Goal: Obtain resource: Obtain resource

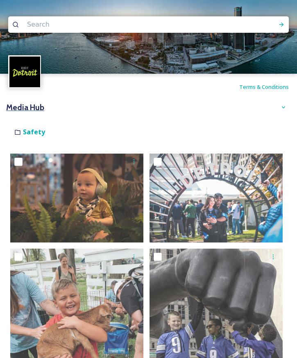
click at [20, 113] on h3 "Media Hub" at bounding box center [25, 108] width 38 height 12
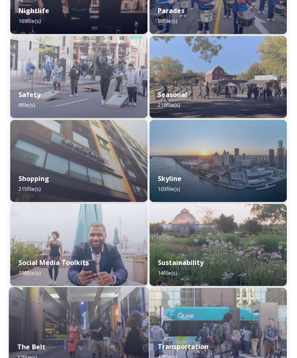
scroll to position [967, 0]
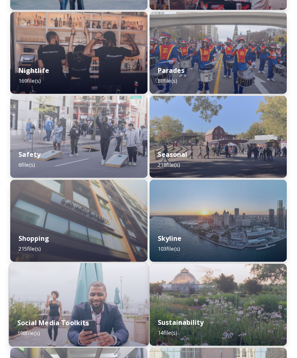
click at [86, 284] on img at bounding box center [79, 305] width 140 height 84
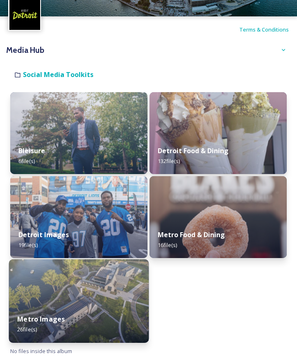
scroll to position [59, 0]
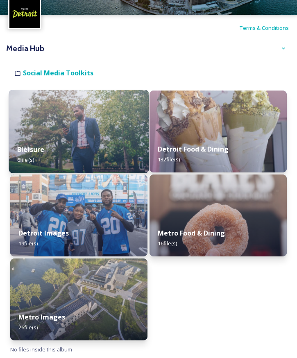
click at [96, 161] on div "Bleisure 6 file(s)" at bounding box center [79, 154] width 140 height 37
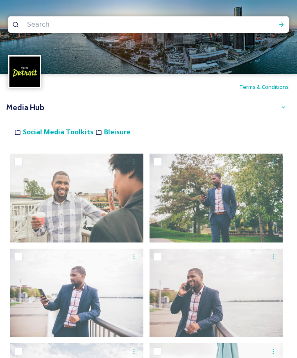
click at [44, 123] on div "Shared by: Visit [GEOGRAPHIC_DATA] Thank you for visiting the Visit [GEOGRAPHIC…" at bounding box center [148, 119] width 285 height 8
click at [45, 123] on div "Shared by: Visit [GEOGRAPHIC_DATA] Thank you for visiting the Visit [GEOGRAPHIC…" at bounding box center [148, 119] width 285 height 8
click at [45, 129] on strong "Social Media Toolkits" at bounding box center [58, 131] width 70 height 9
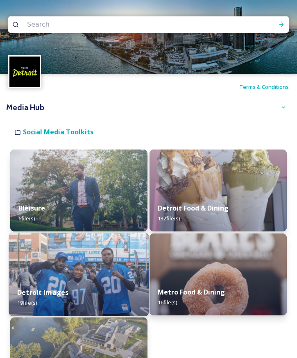
click at [101, 287] on div "Detroit Images 19 file(s)" at bounding box center [79, 297] width 140 height 37
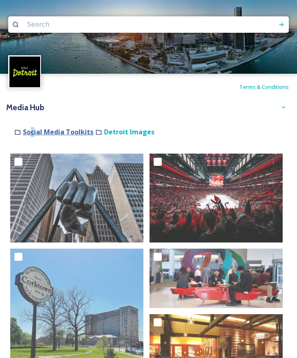
click at [32, 132] on strong "Social Media Toolkits" at bounding box center [58, 131] width 70 height 9
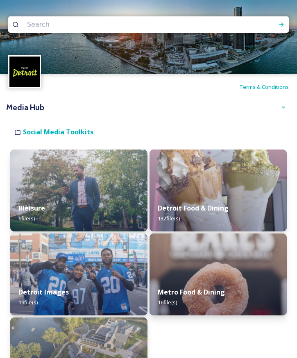
drag, startPoint x: 32, startPoint y: 132, endPoint x: 61, endPoint y: 127, distance: 28.8
click at [61, 123] on div "Shared by: Visit [GEOGRAPHIC_DATA] Thank you for visiting the Visit [GEOGRAPHIC…" at bounding box center [148, 119] width 285 height 8
click at [41, 111] on h3 "Media Hub" at bounding box center [25, 108] width 38 height 12
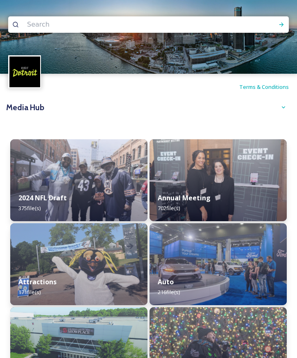
scroll to position [82, 0]
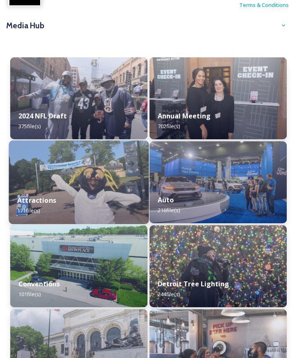
click at [104, 156] on img at bounding box center [79, 182] width 140 height 84
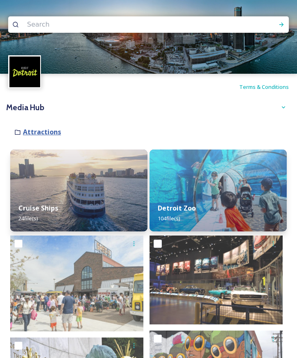
click at [41, 132] on strong "Attractions" at bounding box center [42, 131] width 38 height 9
click at [29, 113] on div "Media Hub" at bounding box center [148, 107] width 285 height 15
click at [29, 107] on h3 "Media Hub" at bounding box center [25, 108] width 38 height 12
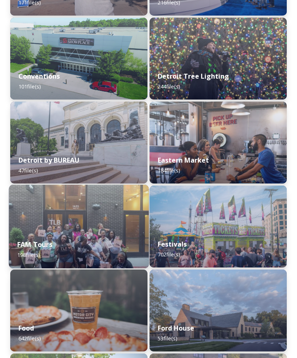
scroll to position [328, 0]
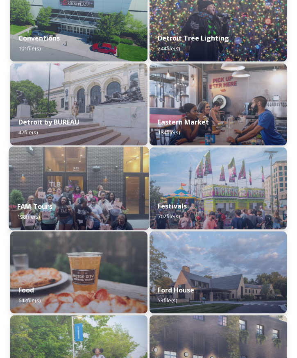
click at [82, 172] on img at bounding box center [79, 189] width 140 height 84
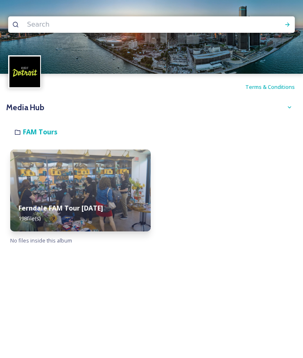
click at [82, 172] on img at bounding box center [80, 190] width 140 height 82
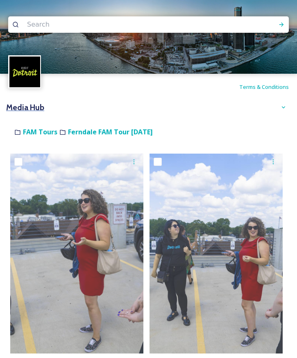
click at [23, 106] on h3 "Media Hub" at bounding box center [25, 108] width 38 height 12
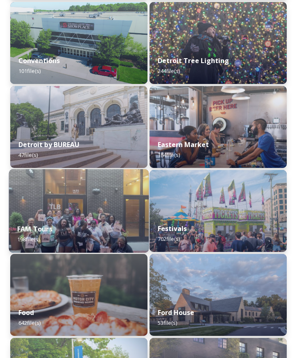
scroll to position [328, 0]
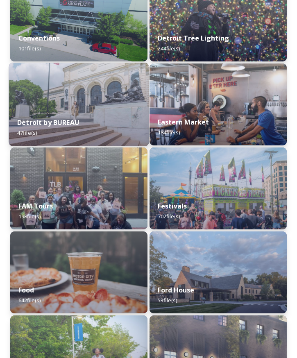
click at [70, 125] on strong "Detroit by BUREAU" at bounding box center [48, 122] width 62 height 9
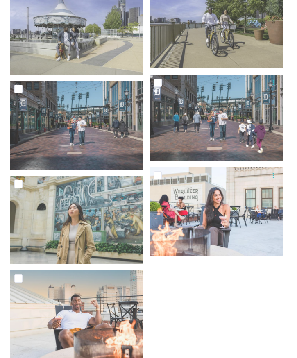
scroll to position [2096, 0]
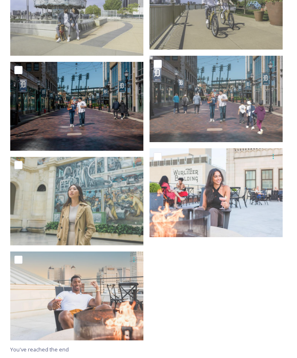
click at [73, 125] on img at bounding box center [76, 106] width 133 height 89
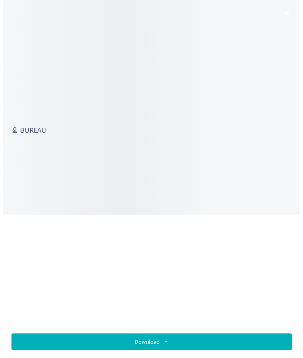
scroll to position [2001, 0]
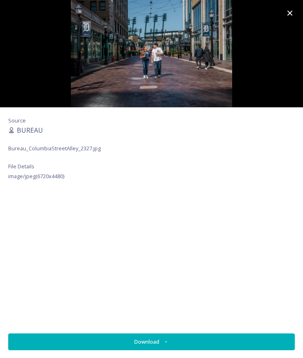
click at [290, 11] on icon at bounding box center [290, 13] width 10 height 10
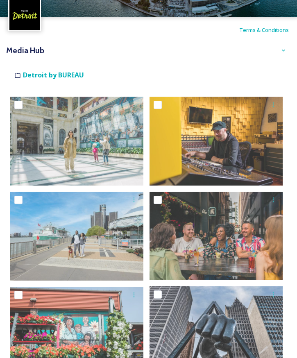
scroll to position [0, 0]
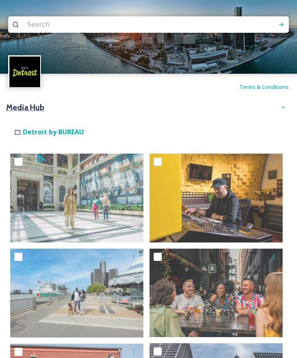
click at [39, 107] on h3 "Media Hub" at bounding box center [25, 108] width 38 height 12
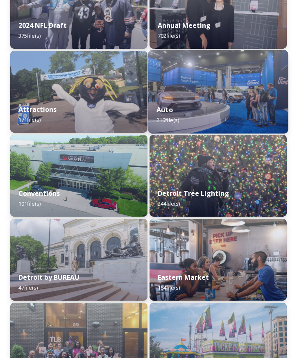
scroll to position [123, 0]
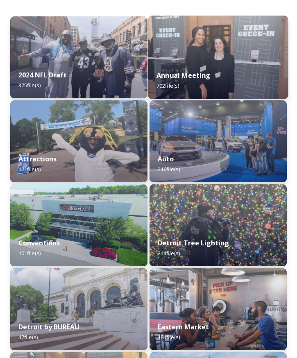
click at [206, 76] on strong "Annual Meeting" at bounding box center [183, 75] width 54 height 9
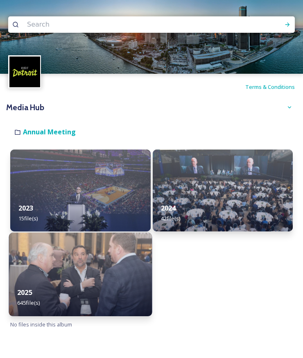
click at [98, 235] on img at bounding box center [80, 275] width 143 height 84
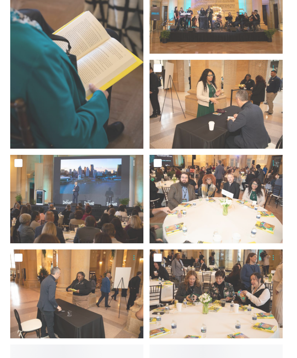
scroll to position [2252, 0]
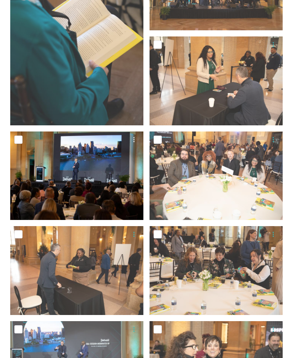
click at [117, 202] on img at bounding box center [76, 175] width 133 height 89
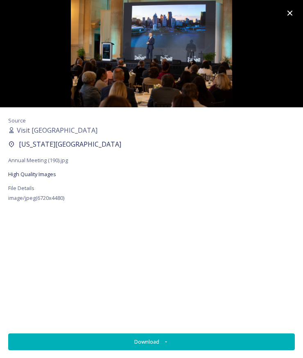
click at [287, 12] on icon at bounding box center [290, 13] width 10 height 10
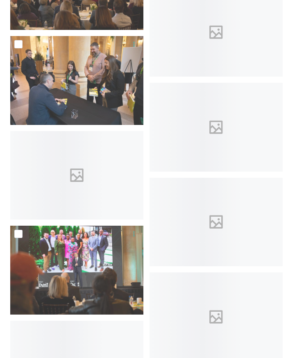
scroll to position [0, 0]
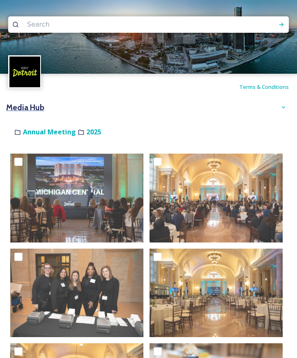
click at [34, 109] on h3 "Media Hub" at bounding box center [25, 108] width 38 height 12
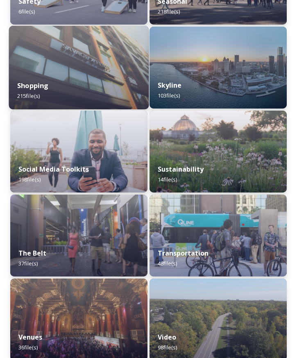
scroll to position [1131, 0]
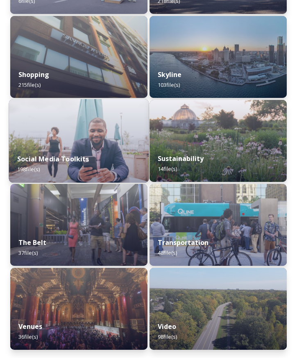
click at [112, 154] on div "Social Media Toolkits 198 file(s)" at bounding box center [79, 163] width 140 height 37
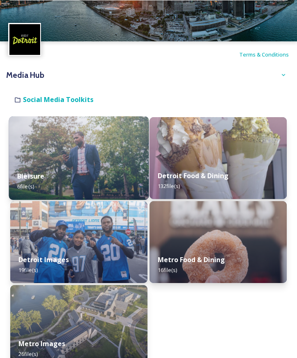
scroll to position [41, 0]
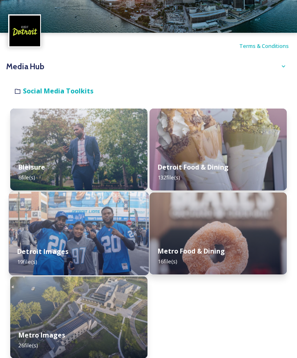
click at [107, 207] on img at bounding box center [79, 234] width 140 height 84
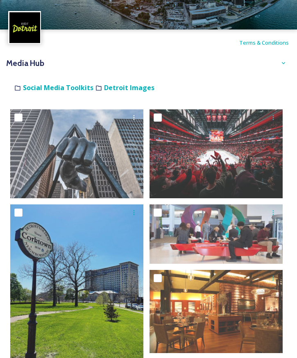
scroll to position [123, 0]
